Goal: Check status: Check status

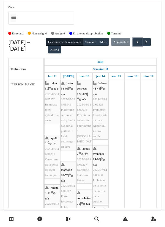
click at [133, 46] on button "button" at bounding box center [137, 42] width 9 height 8
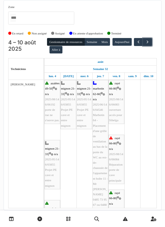
click at [143, 46] on button "button" at bounding box center [147, 42] width 9 height 8
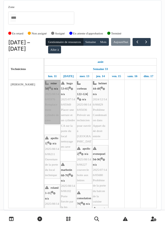
click at [52, 101] on link "reine 50 | n/a 2025/08/146/05976 Remplacement cylindre de cave" at bounding box center [53, 102] width 16 height 44
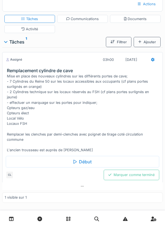
scroll to position [81, 0]
click at [81, 156] on div "Début" at bounding box center [83, 162] width 154 height 12
